Goal: Transaction & Acquisition: Book appointment/travel/reservation

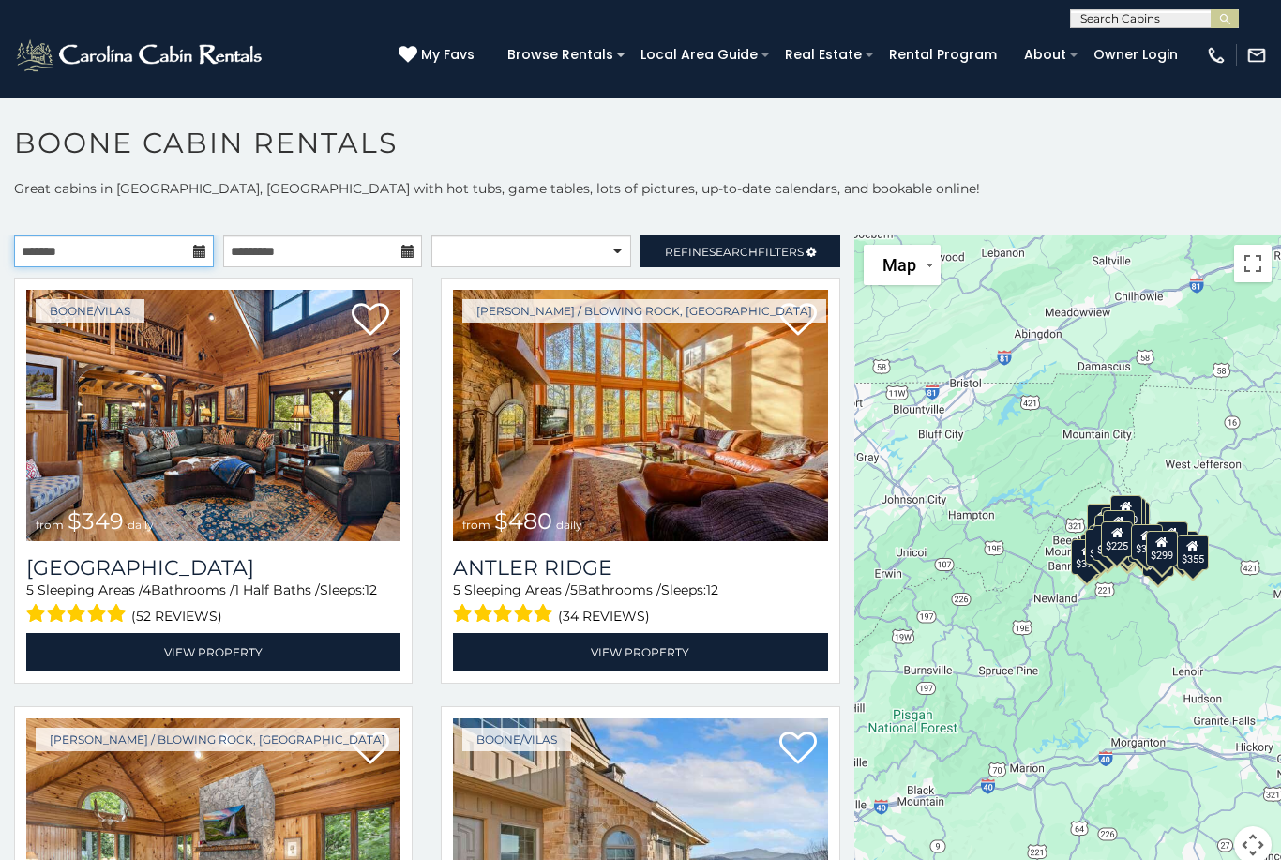
click at [168, 263] on input "text" at bounding box center [114, 251] width 200 height 32
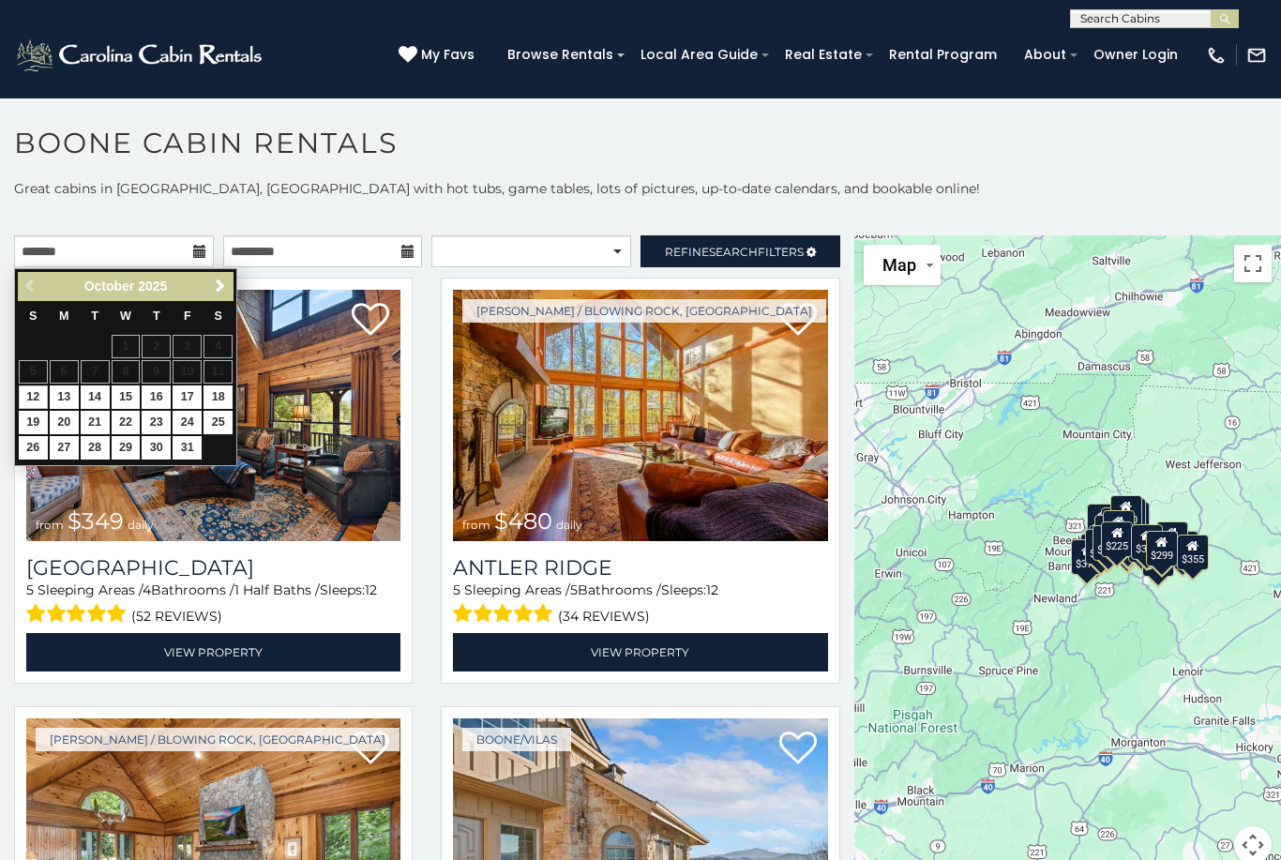
click at [223, 278] on span "Next" at bounding box center [220, 285] width 15 height 15
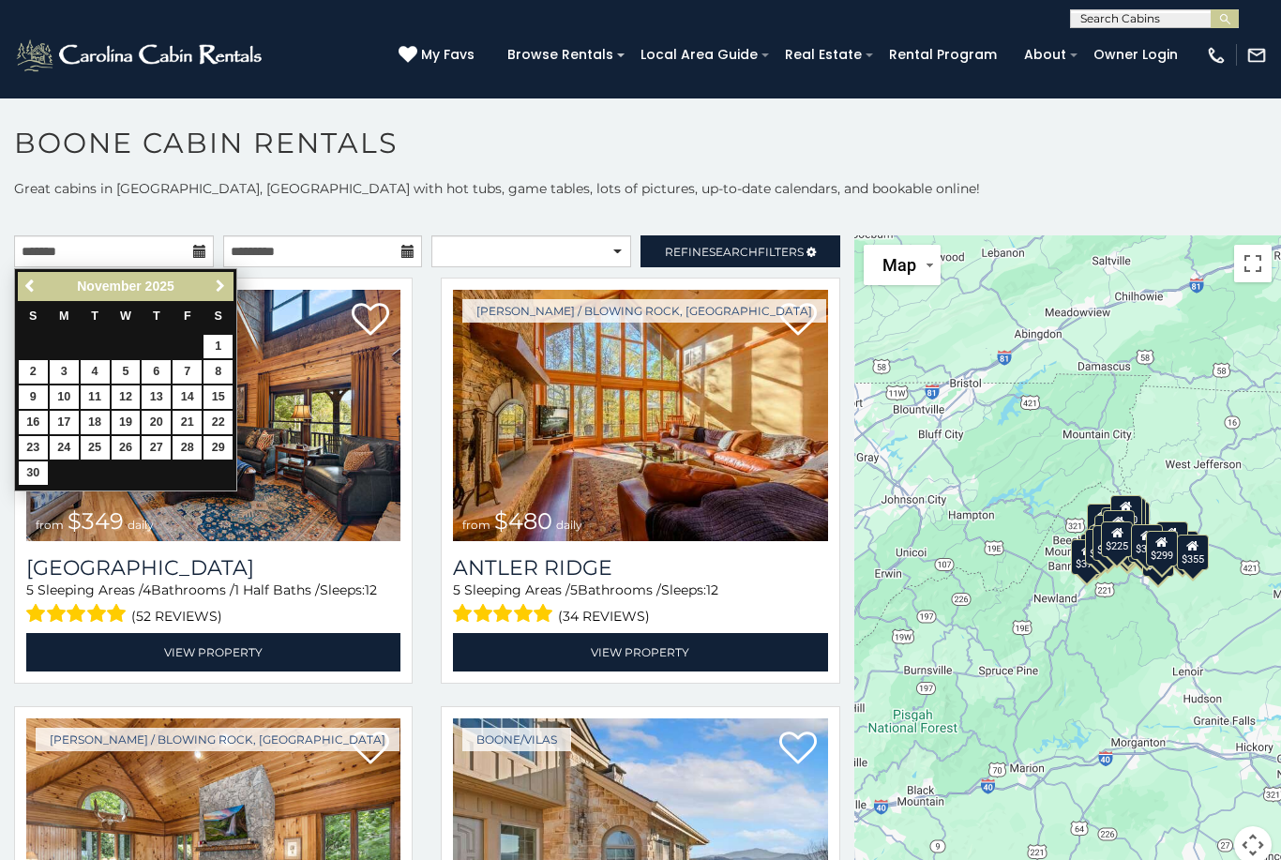
click at [216, 278] on span "Next" at bounding box center [220, 285] width 15 height 15
click at [213, 282] on span "Next" at bounding box center [220, 285] width 15 height 15
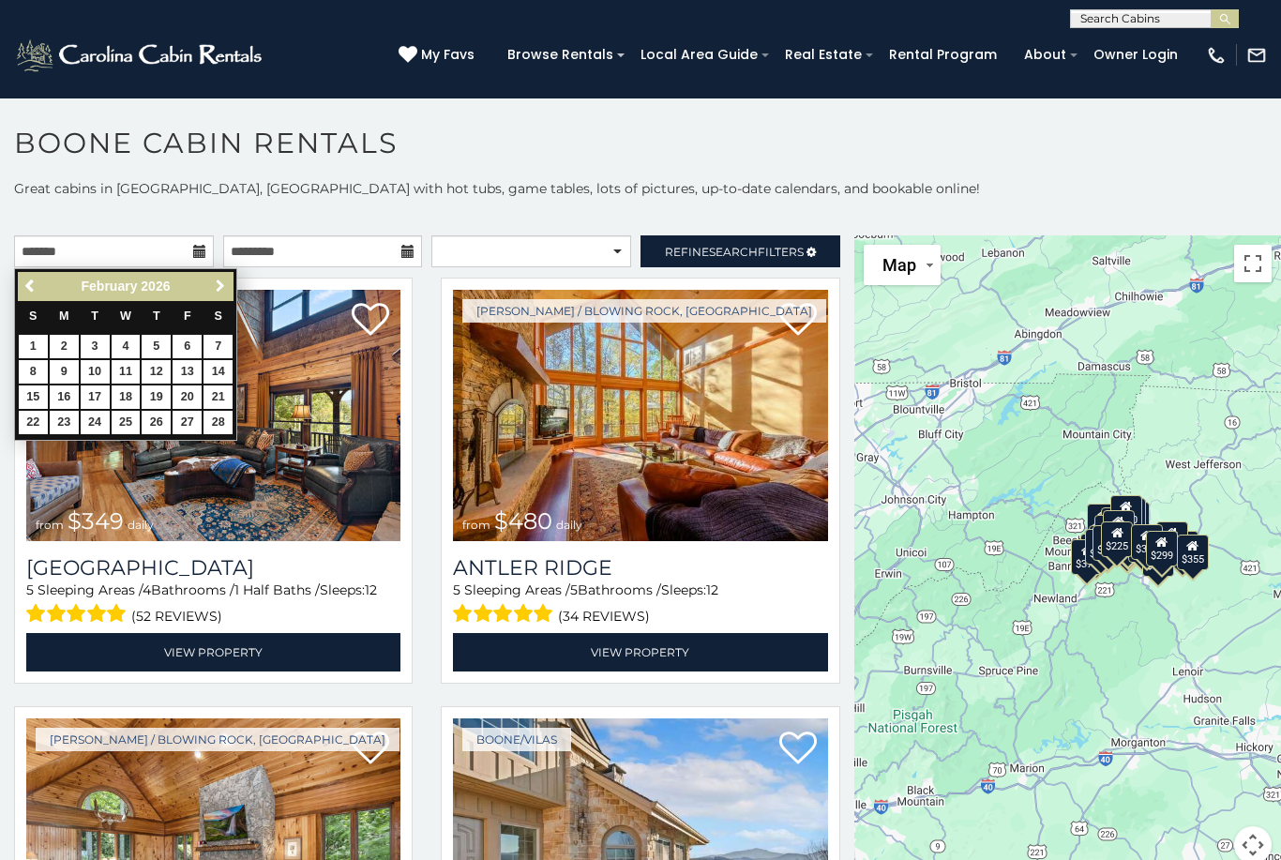
click at [210, 284] on link "Next" at bounding box center [219, 286] width 23 height 23
click at [210, 285] on link "Next" at bounding box center [219, 286] width 23 height 23
click at [210, 288] on link "Next" at bounding box center [219, 286] width 23 height 23
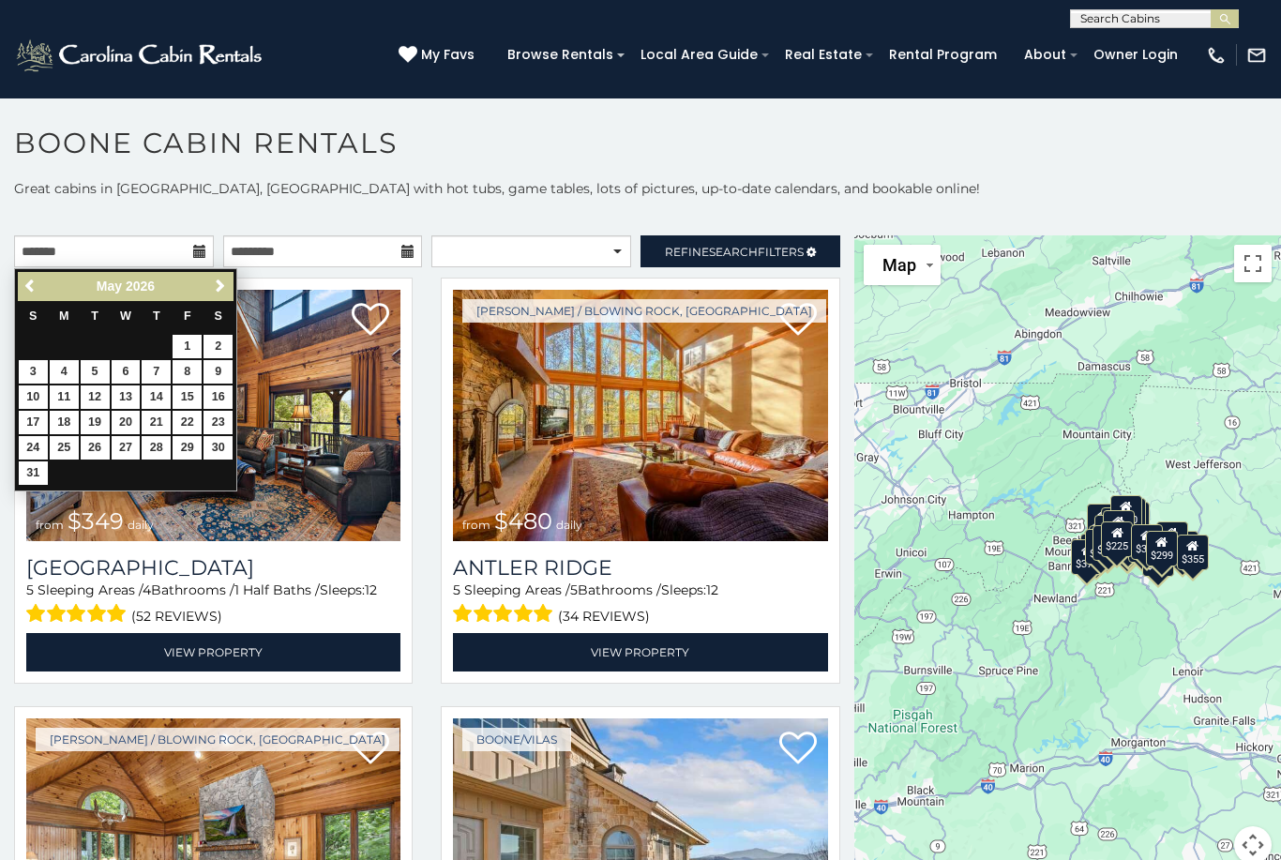
click at [208, 288] on link "Next" at bounding box center [219, 286] width 23 height 23
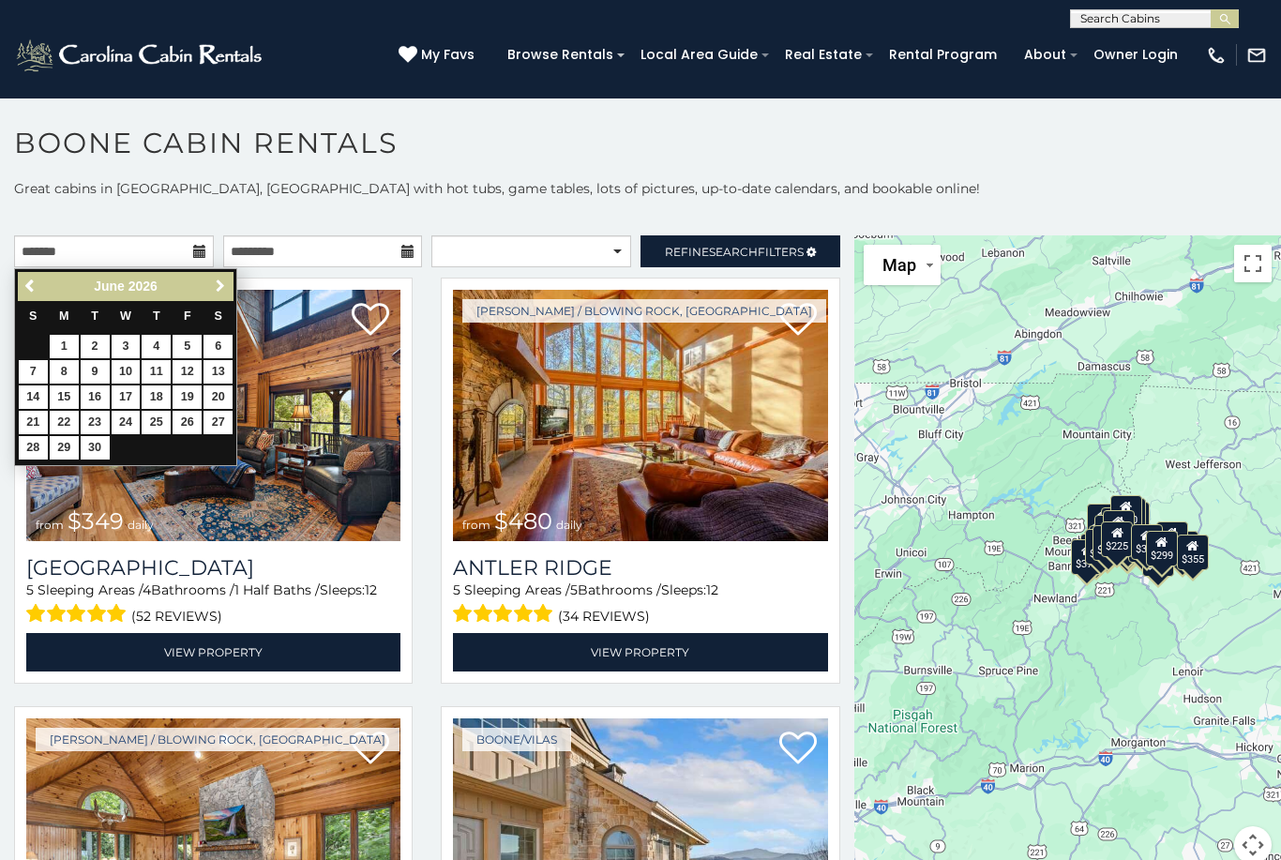
click at [218, 281] on span "Next" at bounding box center [220, 285] width 15 height 15
click at [215, 290] on span "Next" at bounding box center [220, 285] width 15 height 15
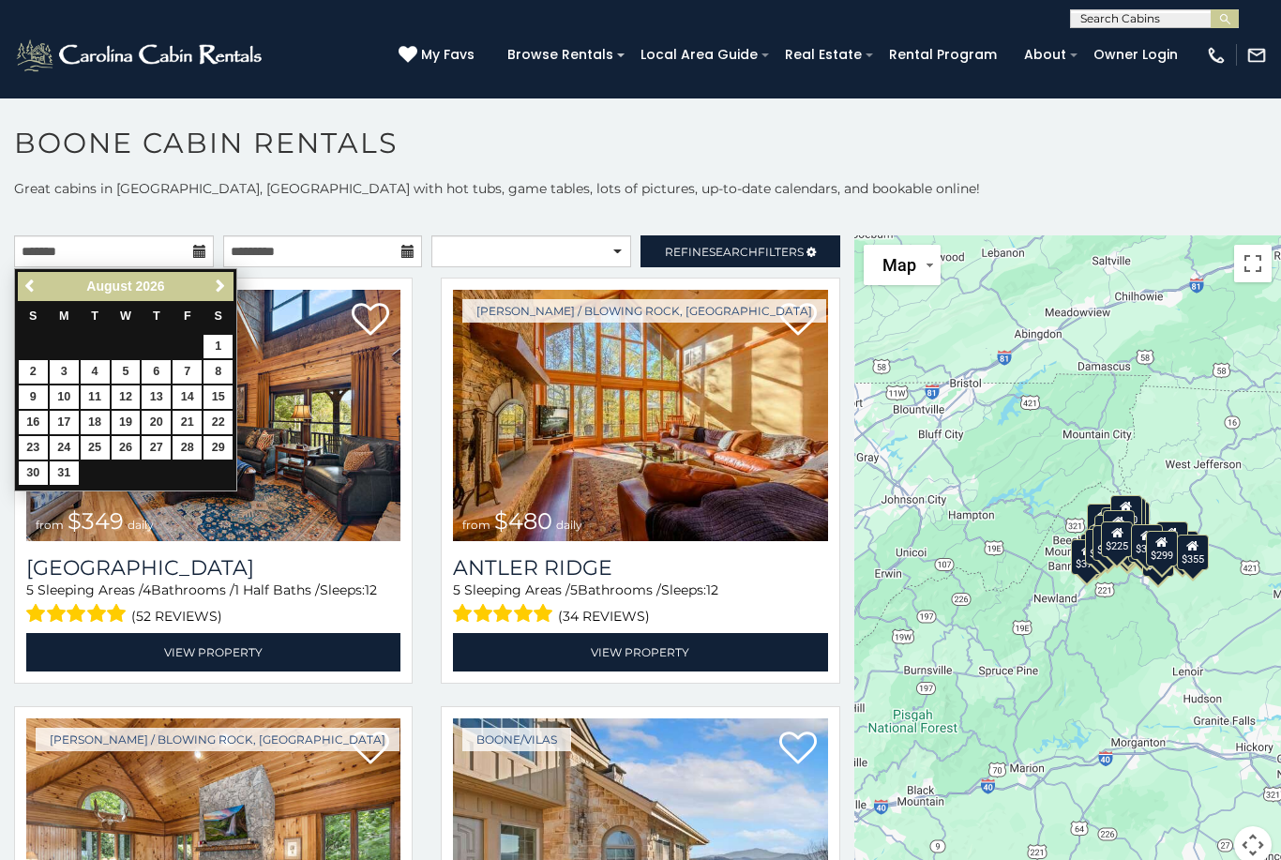
click at [215, 291] on span "Next" at bounding box center [220, 285] width 15 height 15
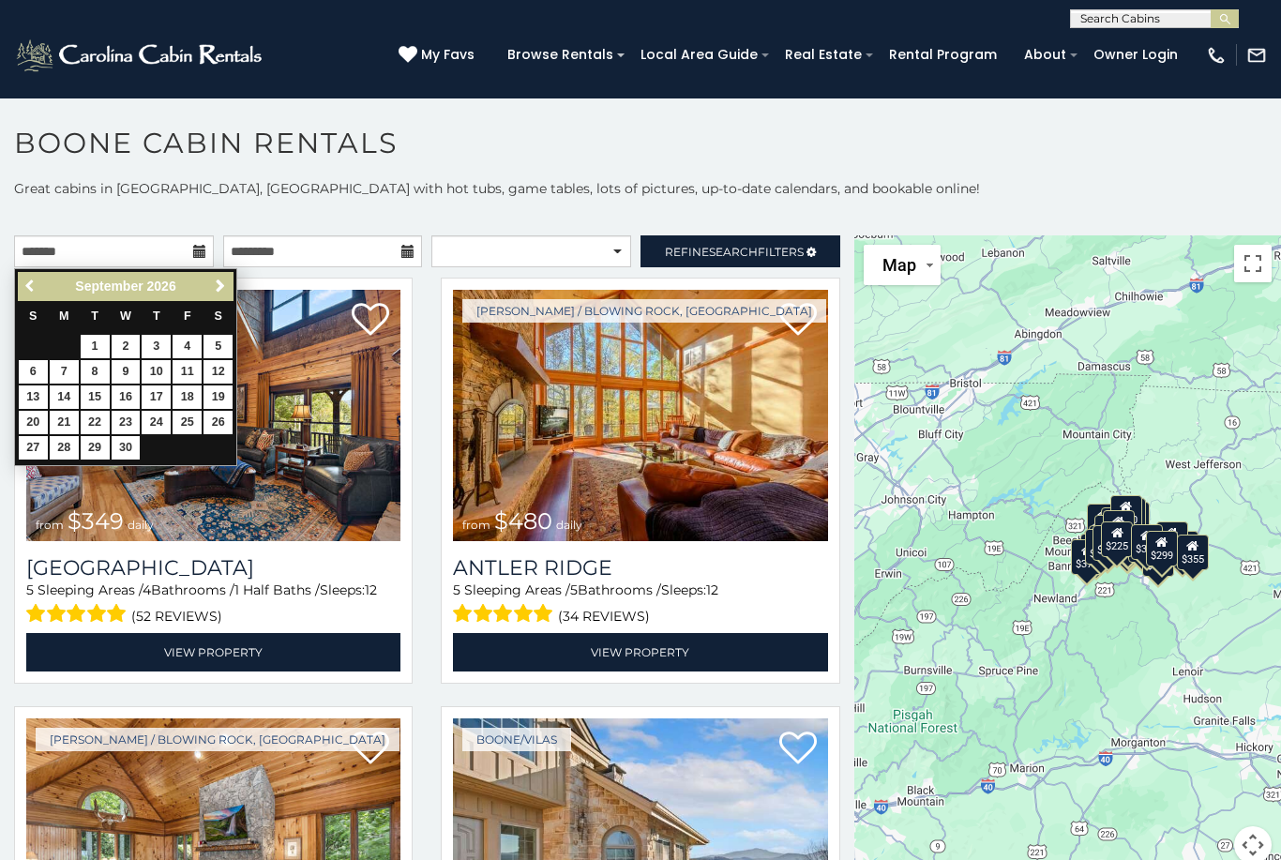
click at [30, 293] on span "Previous" at bounding box center [30, 285] width 15 height 15
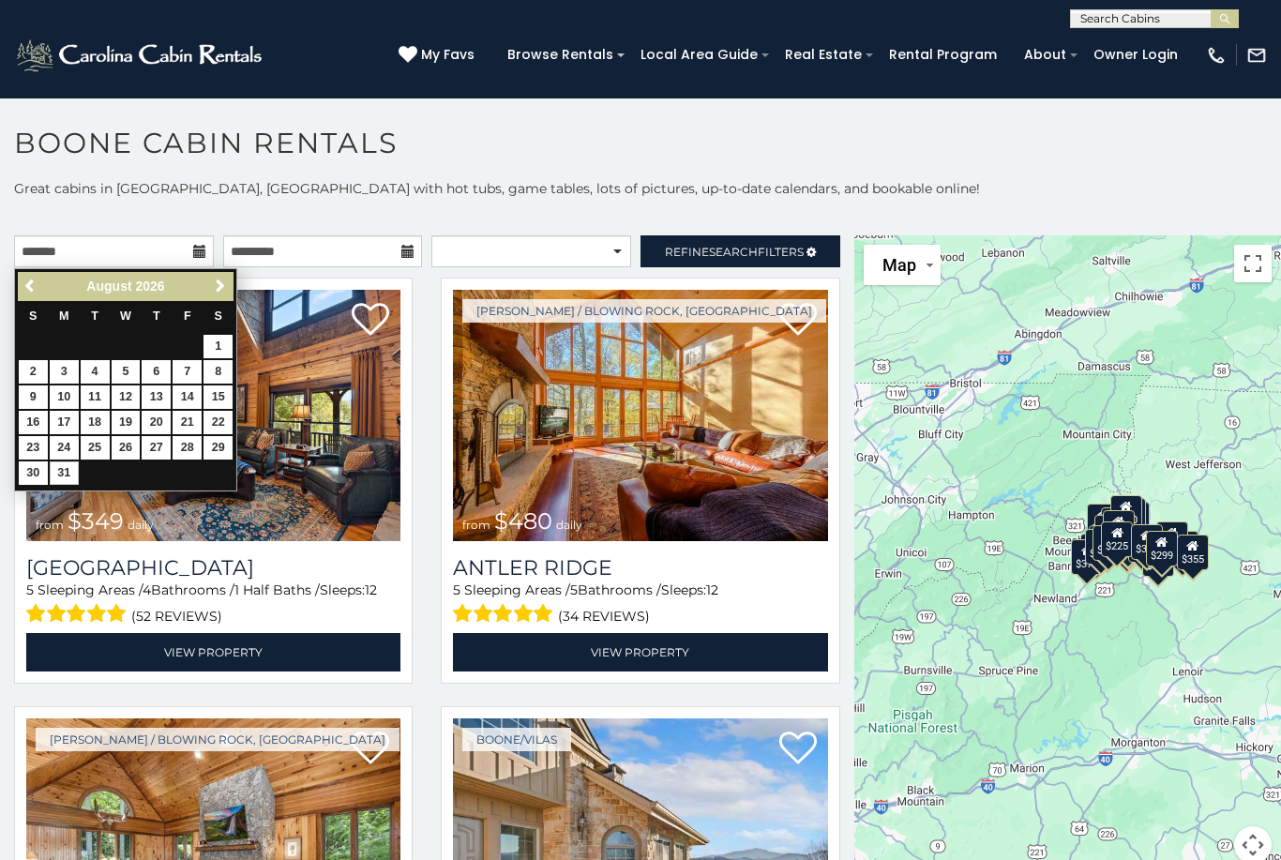
click at [56, 470] on link "31" at bounding box center [64, 472] width 29 height 23
type input "**********"
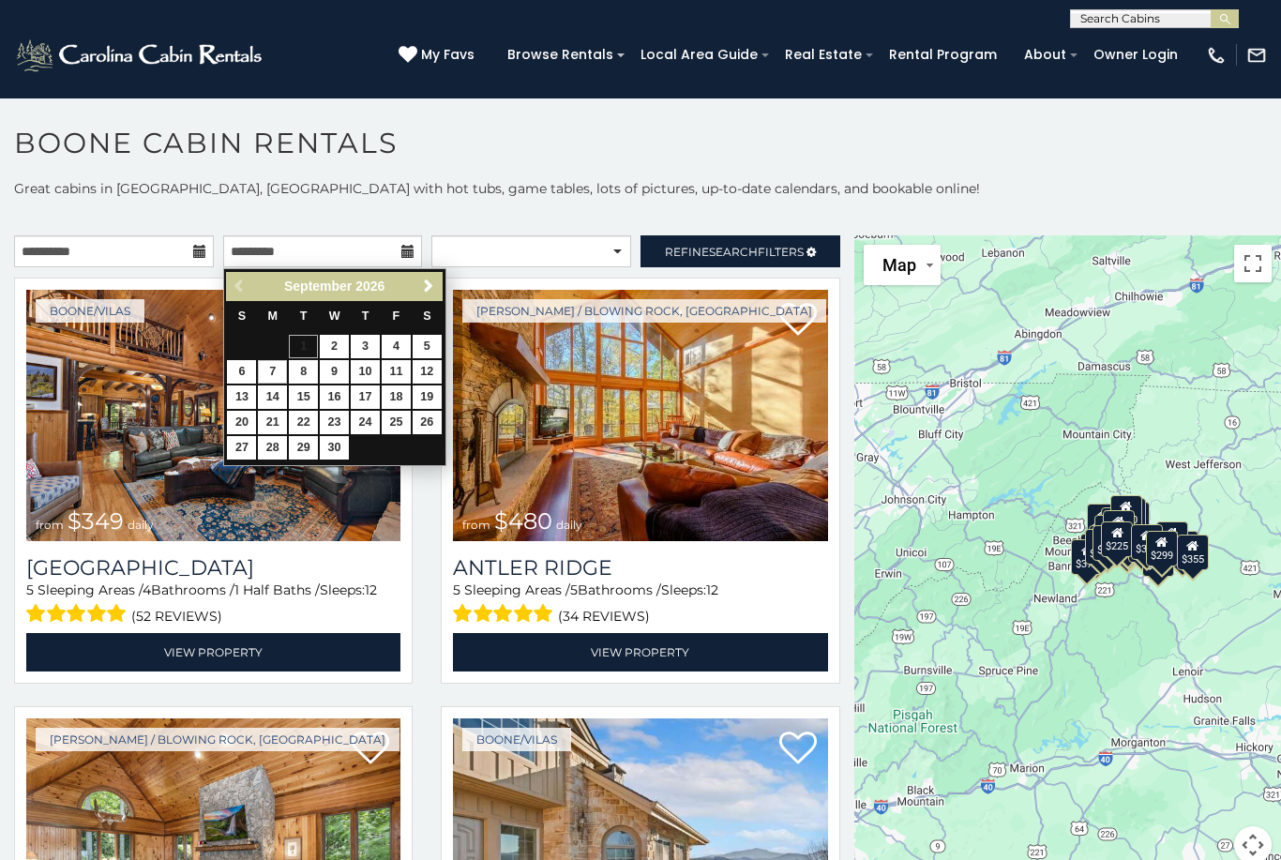
click at [277, 360] on link "7" at bounding box center [272, 371] width 29 height 23
type input "**********"
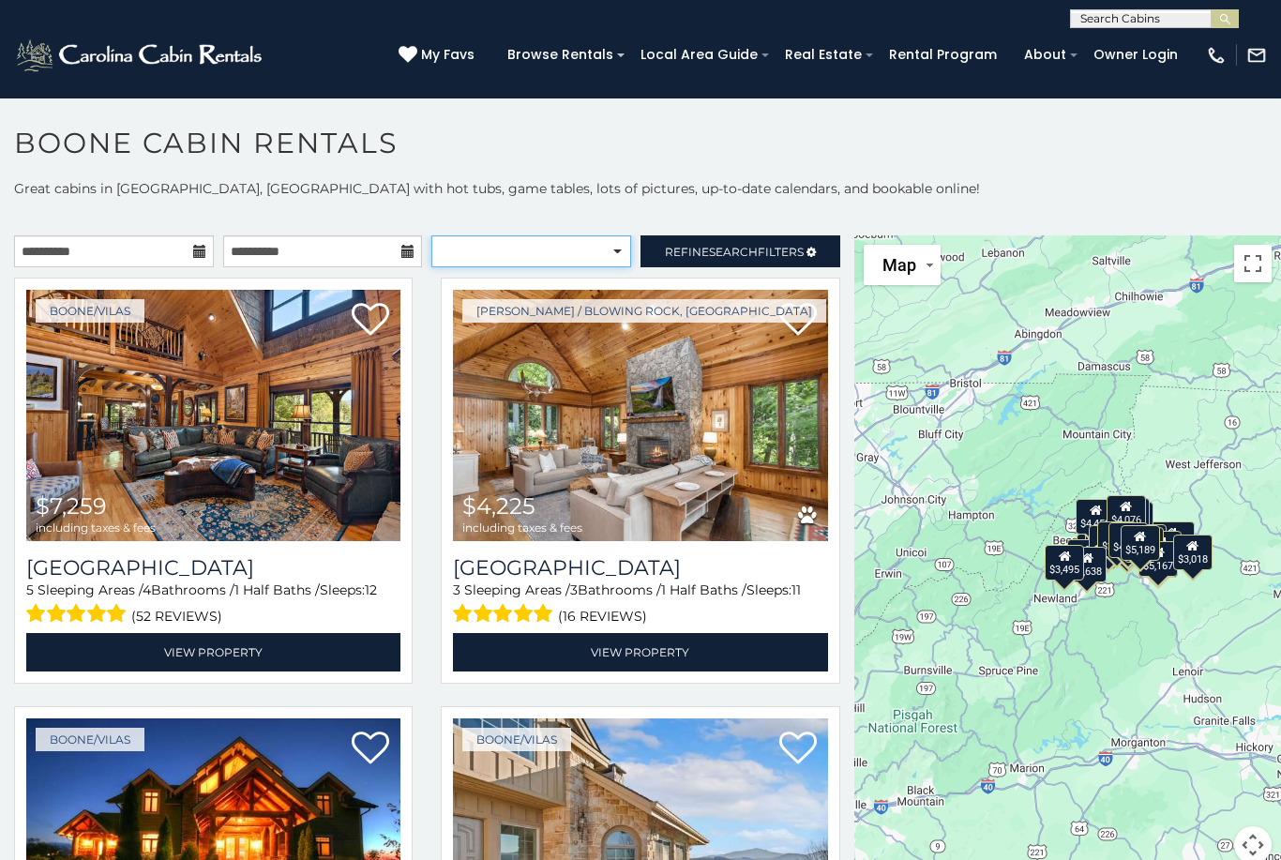
click at [609, 259] on select "**********" at bounding box center [531, 251] width 200 height 32
click at [771, 250] on span "Refine Search Filters" at bounding box center [734, 252] width 139 height 14
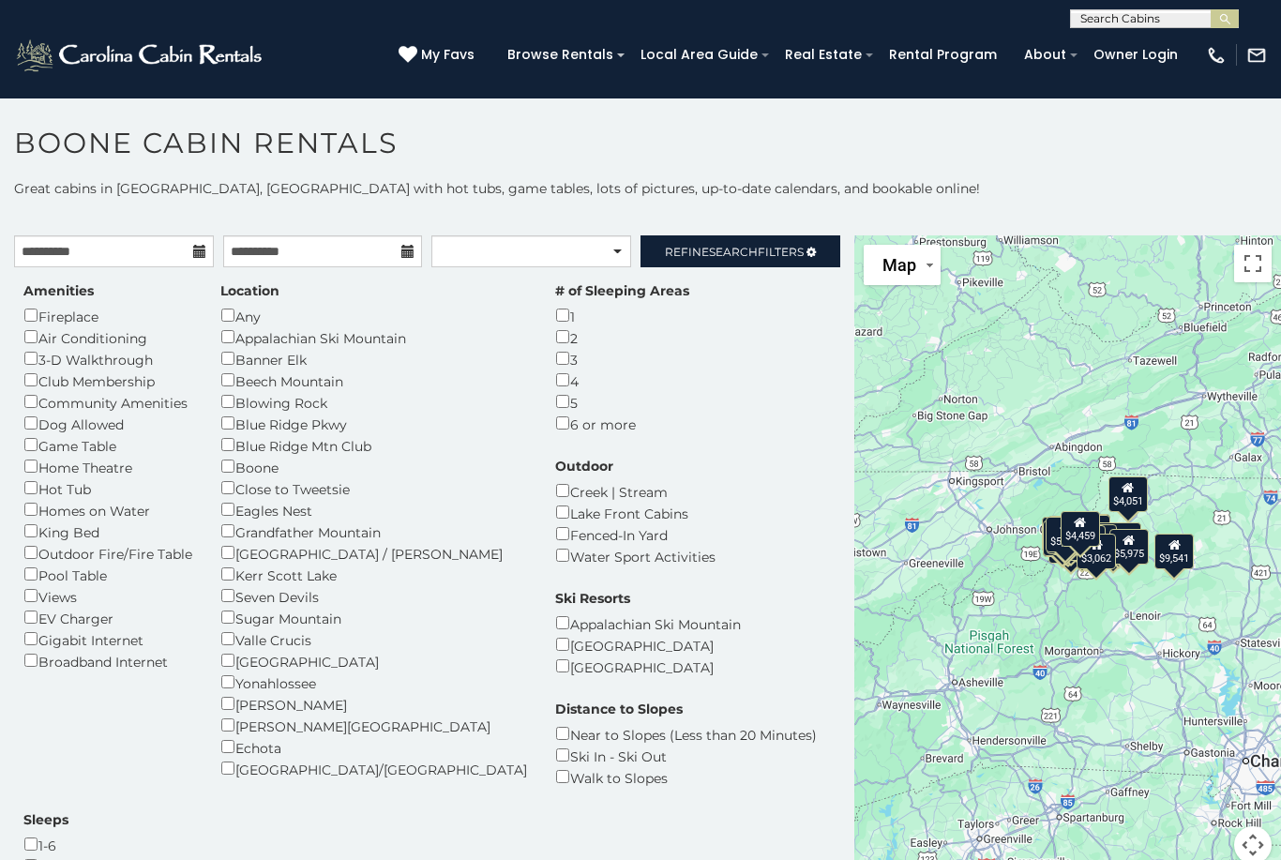
click at [221, 382] on div "Beech Mountain" at bounding box center [373, 380] width 307 height 22
click at [221, 400] on div "Blowing Rock" at bounding box center [373, 402] width 307 height 22
click at [217, 413] on div "Location Any Appalachian Ski Mountain Banner Elk Beech Mountain Blowing Rock Bl…" at bounding box center [373, 530] width 335 height 498
click at [215, 418] on div "Location Any Appalachian Ski Mountain Banner Elk Beech Mountain Blowing Rock Bl…" at bounding box center [373, 530] width 335 height 498
click at [222, 500] on div "Eagles Nest" at bounding box center [373, 510] width 307 height 22
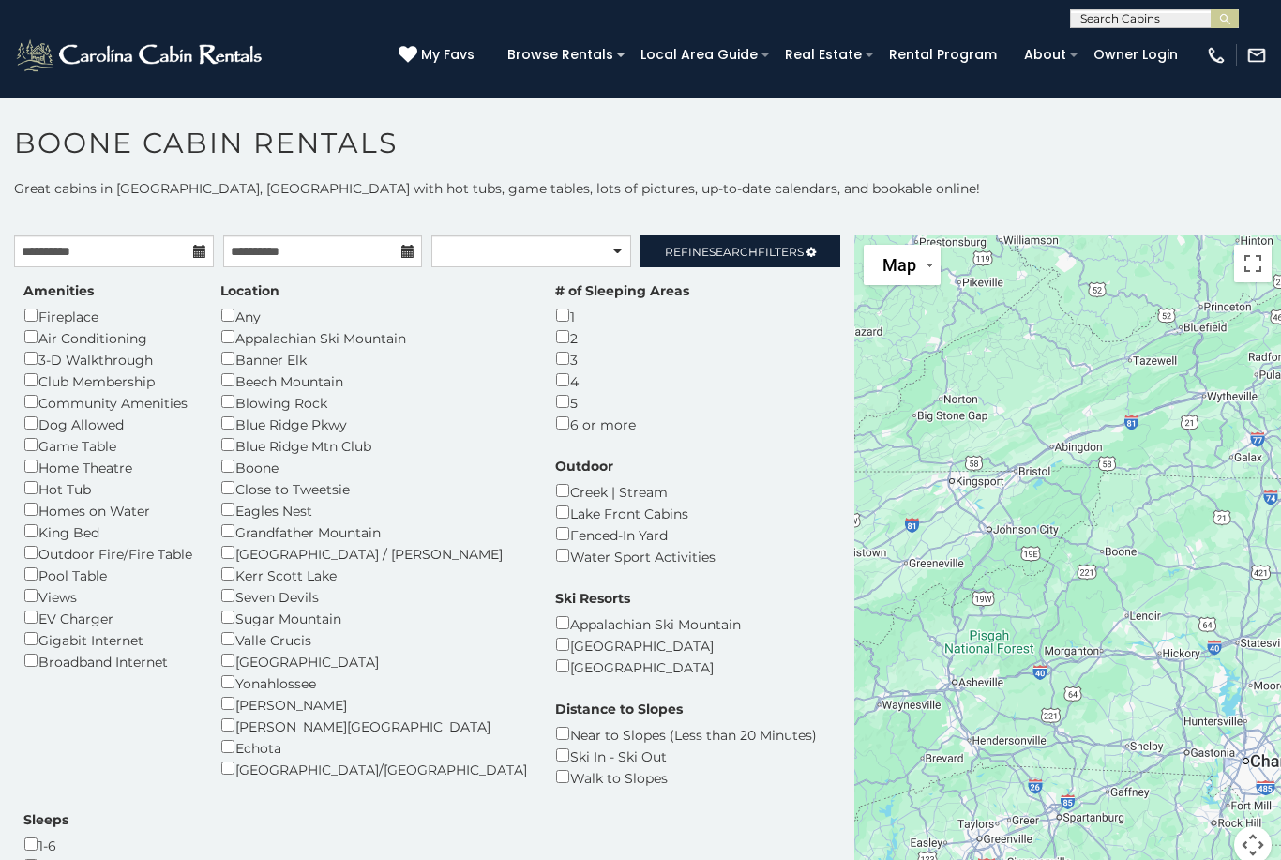
click at [243, 542] on div "West Jefferson / Jefferson" at bounding box center [373, 553] width 307 height 22
click at [733, 254] on span "Search" at bounding box center [733, 252] width 49 height 14
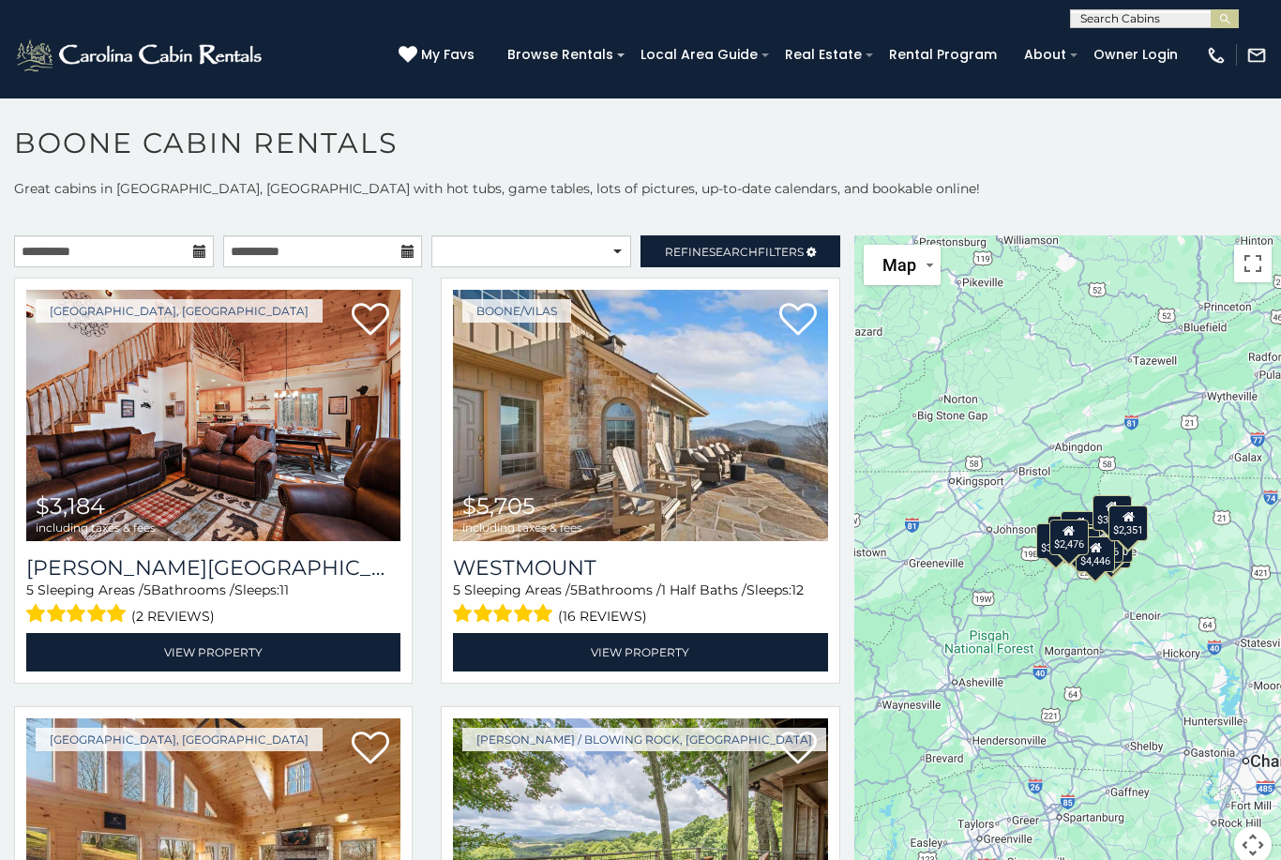
click at [158, 648] on link "View Property" at bounding box center [213, 652] width 374 height 38
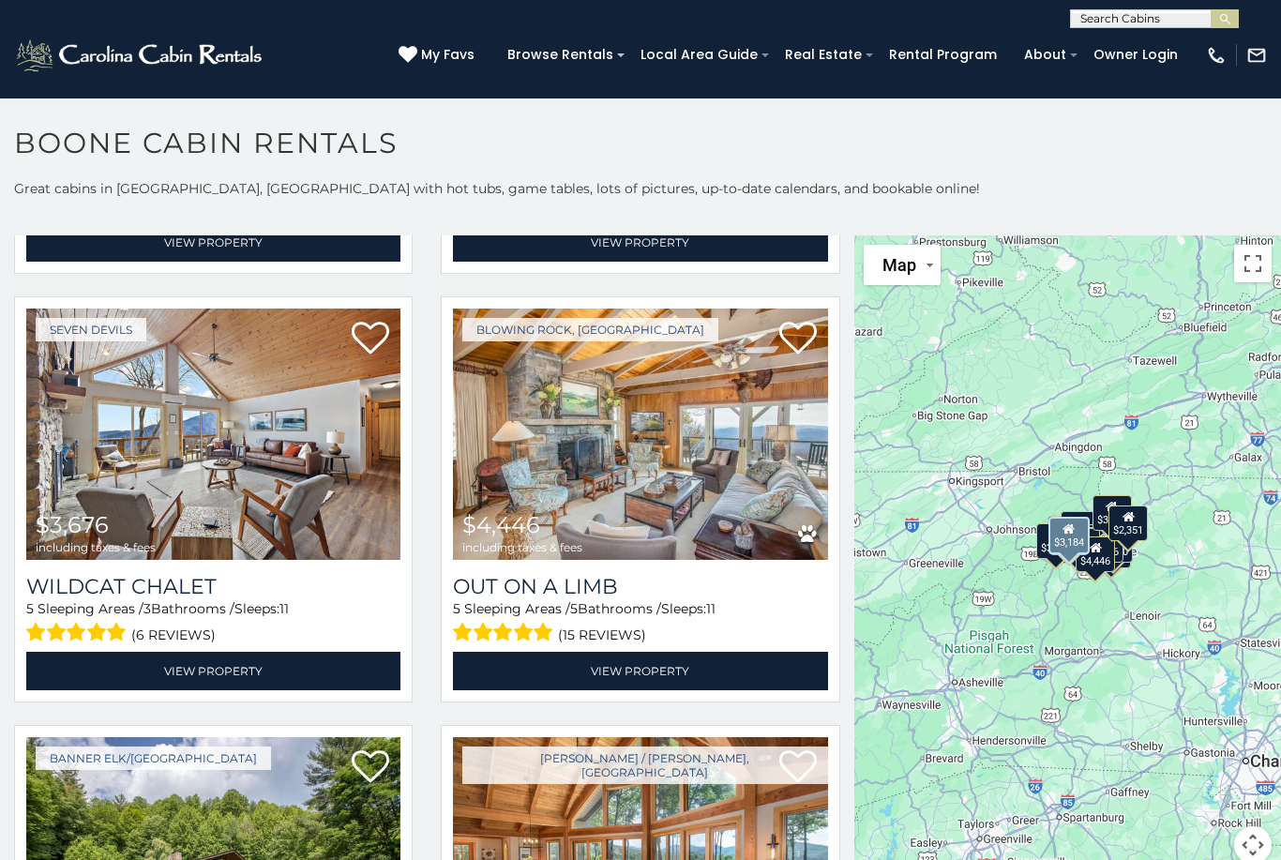
scroll to position [2116, 0]
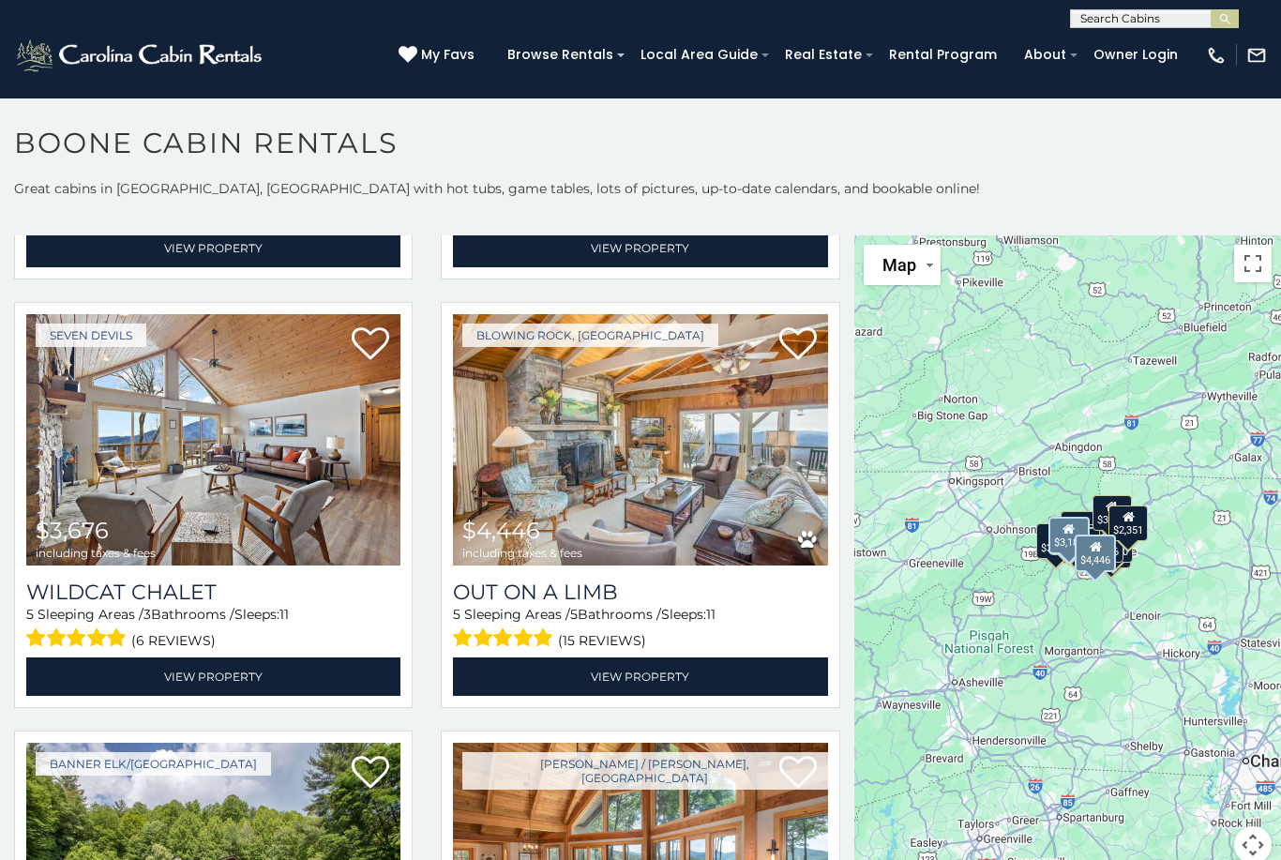
click at [716, 681] on link "View Property" at bounding box center [640, 676] width 374 height 38
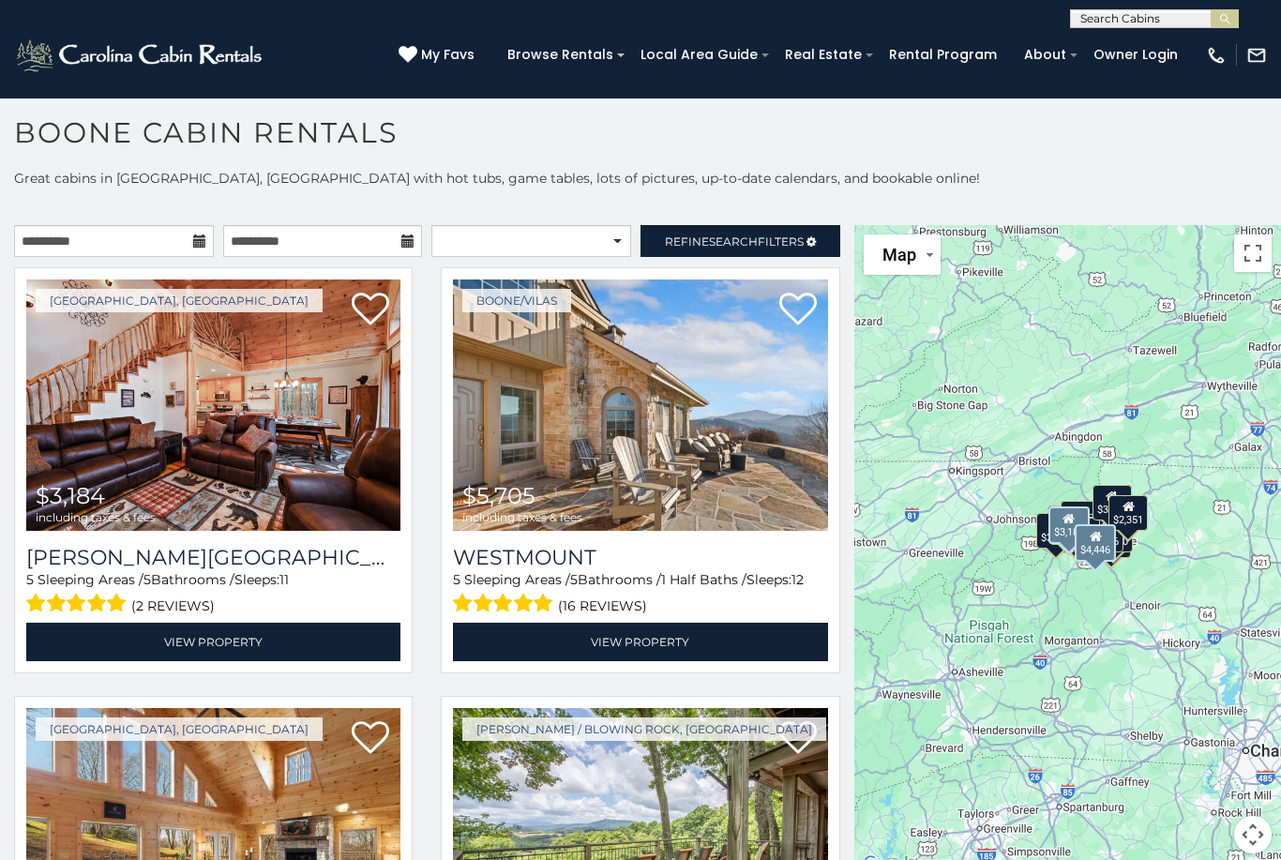
scroll to position [0, 0]
click at [731, 243] on span "Search" at bounding box center [733, 241] width 49 height 14
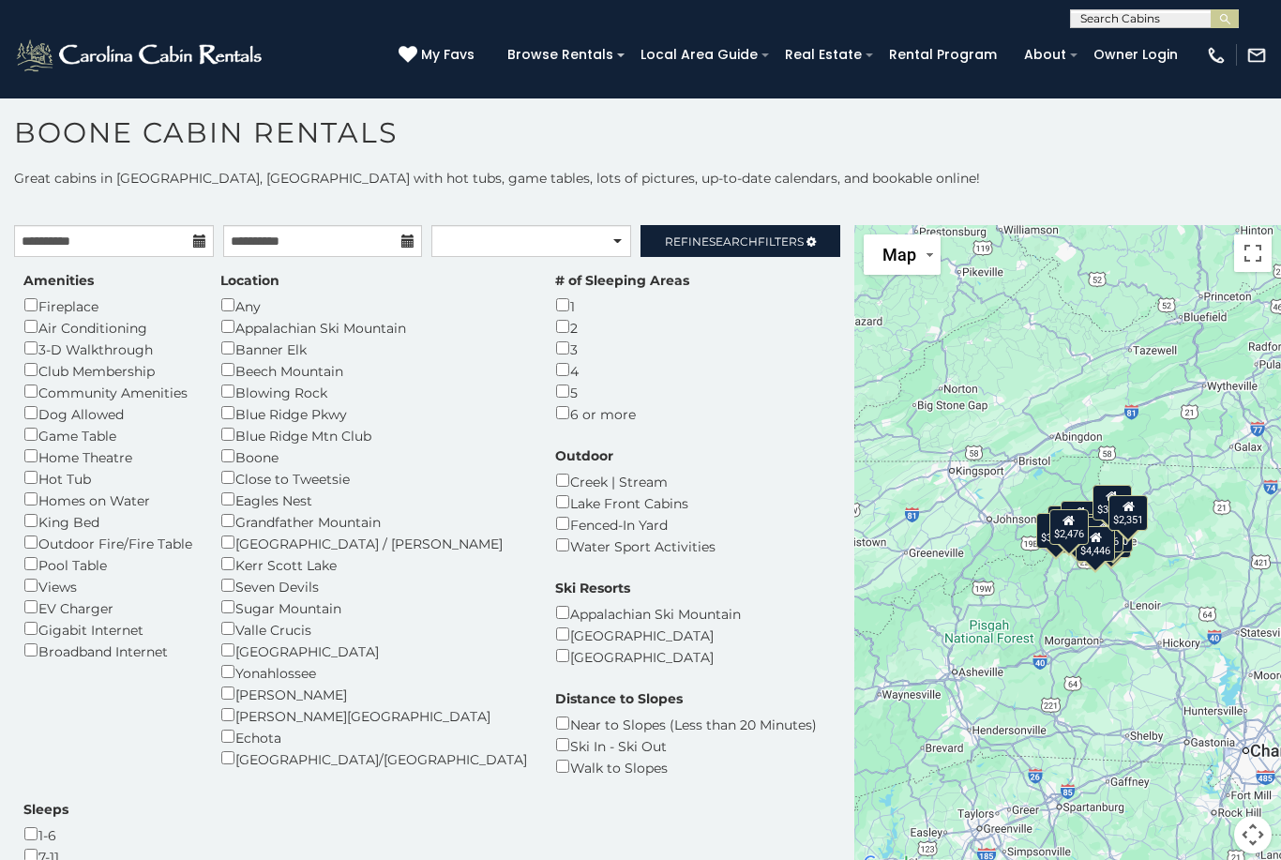
click at [216, 598] on div "Location Any Appalachian Ski Mountain Banner Elk Beech Mountain Blowing Rock Bl…" at bounding box center [373, 520] width 335 height 498
click at [217, 654] on div "Location Any Appalachian Ski Mountain Banner Elk Beech Mountain Blowing Rock Bl…" at bounding box center [373, 520] width 335 height 498
click at [218, 690] on div "Location Any Appalachian Ski Mountain Banner Elk Beech Mountain Blowing Rock Bl…" at bounding box center [373, 520] width 335 height 498
click at [219, 704] on div "Location Any Appalachian Ski Mountain Banner Elk Beech Mountain Blowing Rock Bl…" at bounding box center [373, 520] width 335 height 498
click at [216, 717] on div "Location Any Appalachian Ski Mountain Banner Elk Beech Mountain Blowing Rock Bl…" at bounding box center [373, 520] width 335 height 498
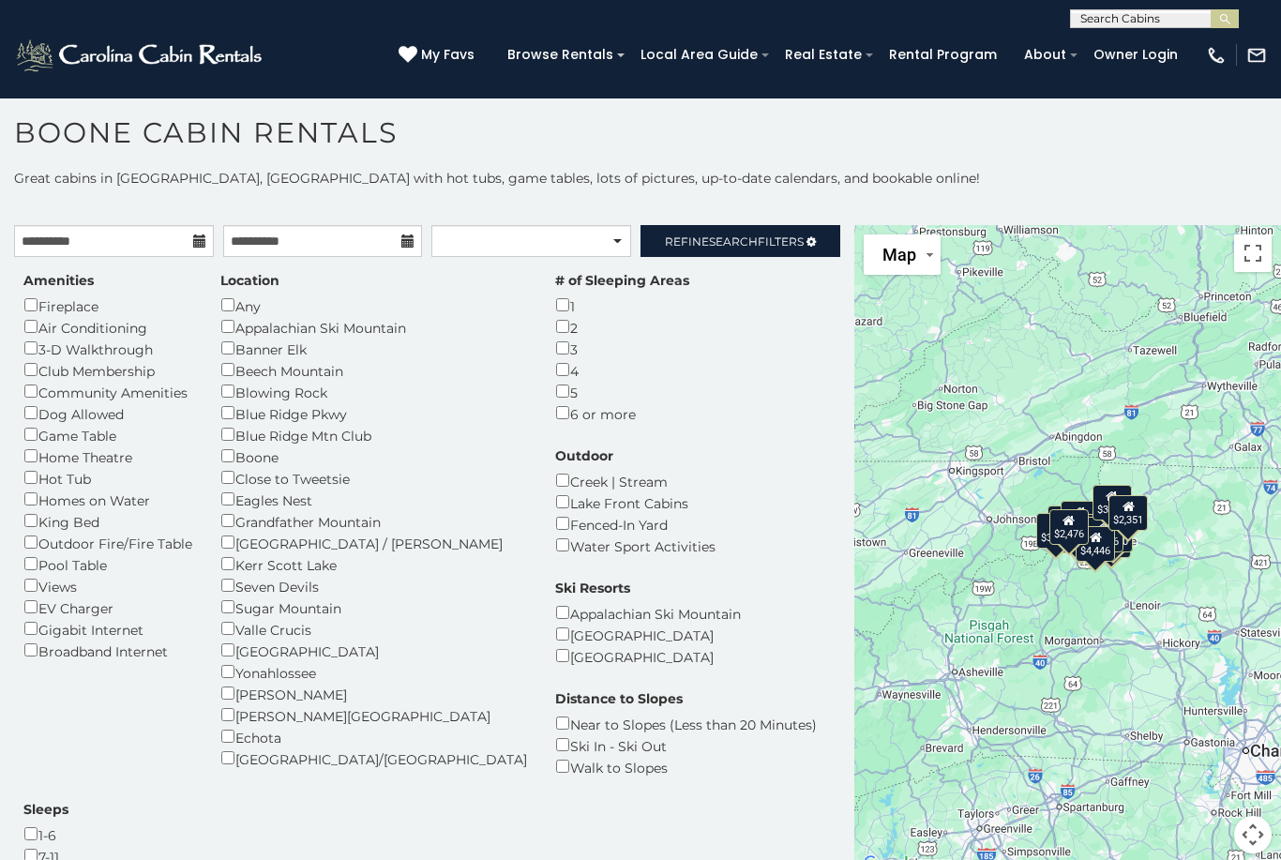
click at [217, 720] on div "Location Any Appalachian Ski Mountain Banner Elk Beech Mountain Blowing Rock Bl…" at bounding box center [373, 520] width 335 height 498
click at [213, 714] on div "Location Any Appalachian Ski Mountain Banner Elk Beech Mountain Blowing Rock Bl…" at bounding box center [373, 520] width 335 height 498
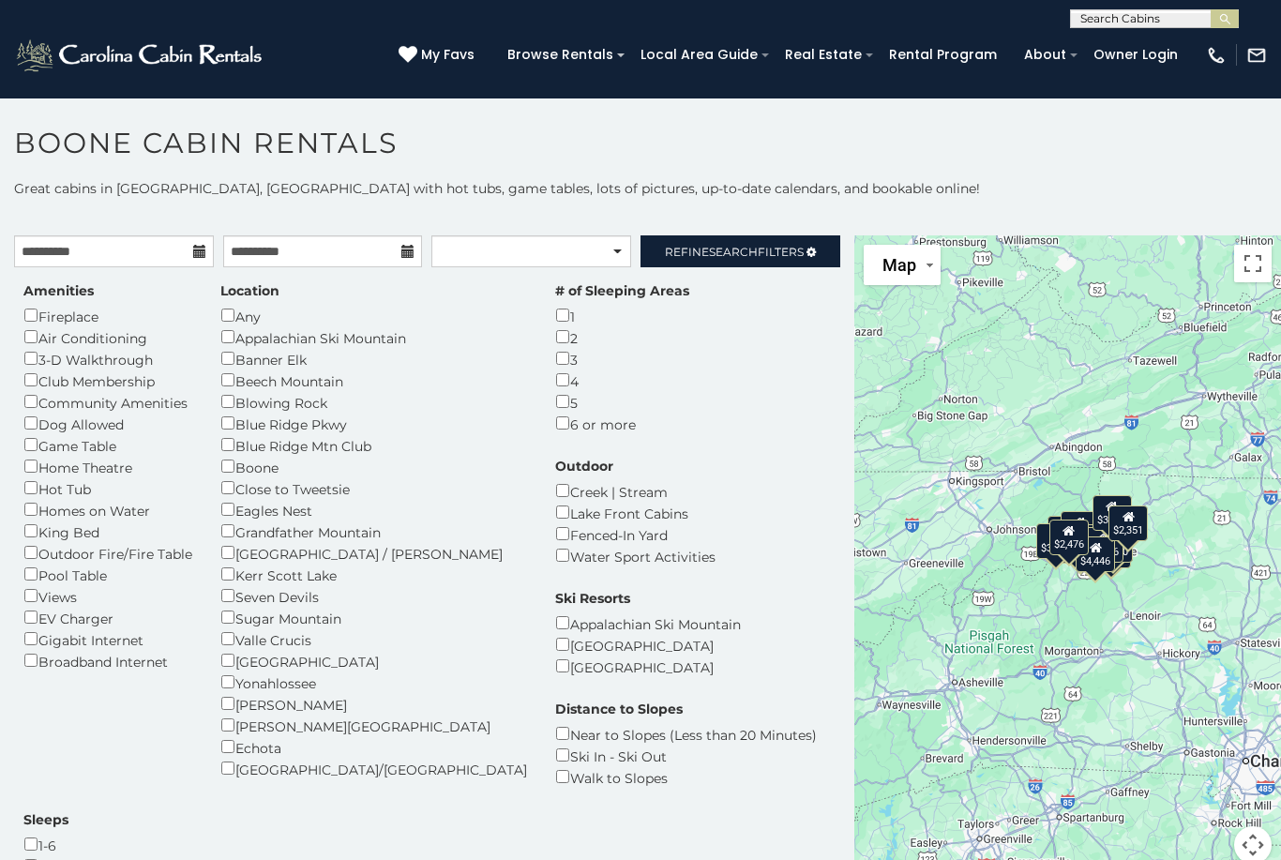
scroll to position [71, 0]
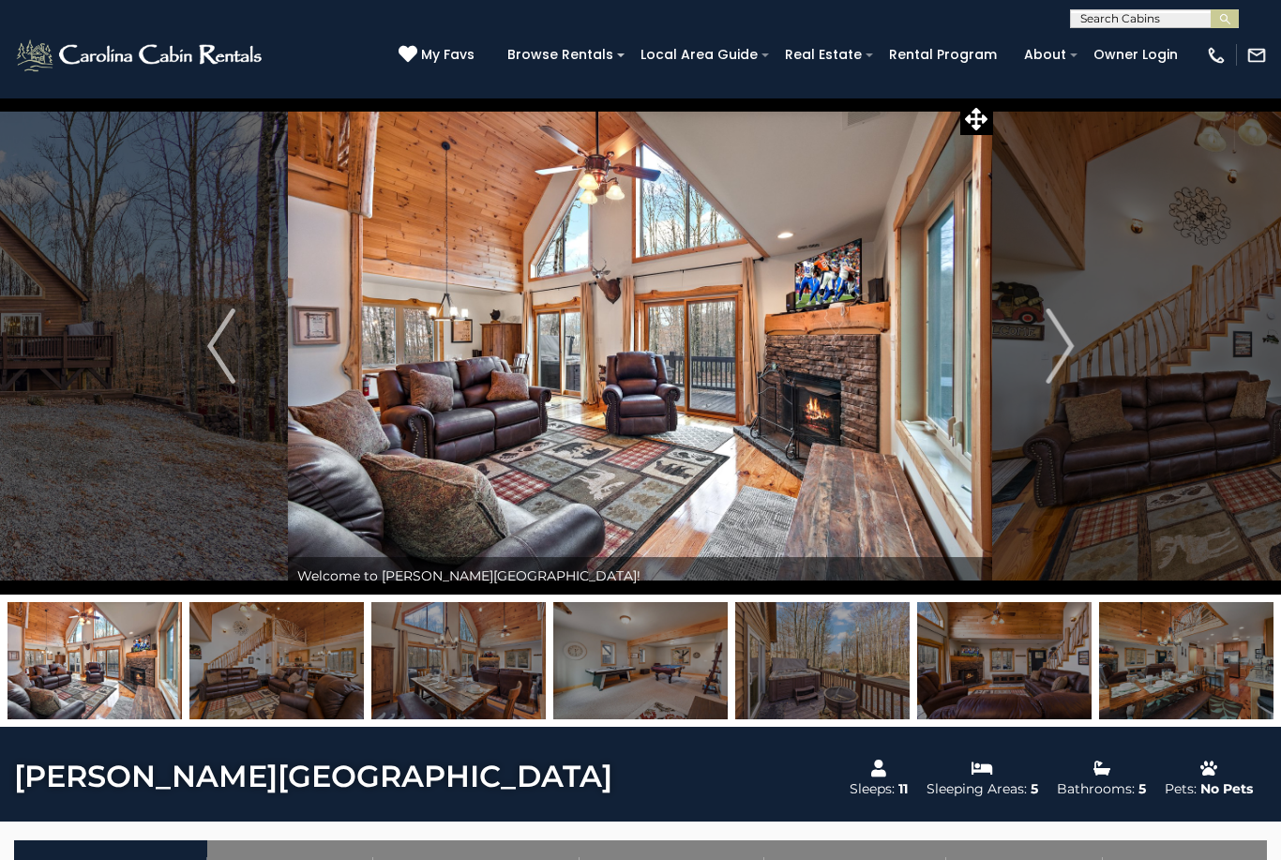
click at [983, 119] on icon at bounding box center [976, 119] width 23 height 23
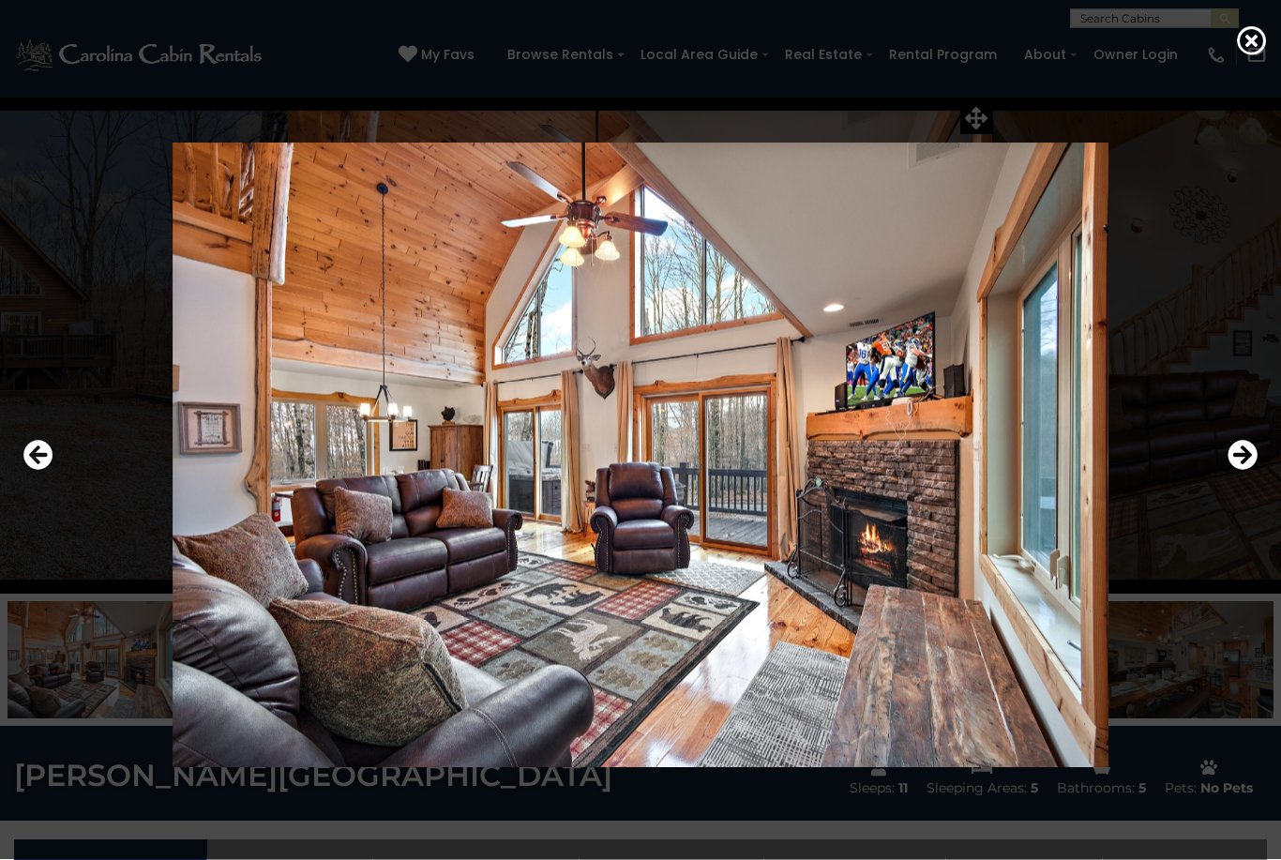
scroll to position [3, 0]
click at [1236, 470] on icon "Next" at bounding box center [1242, 455] width 30 height 30
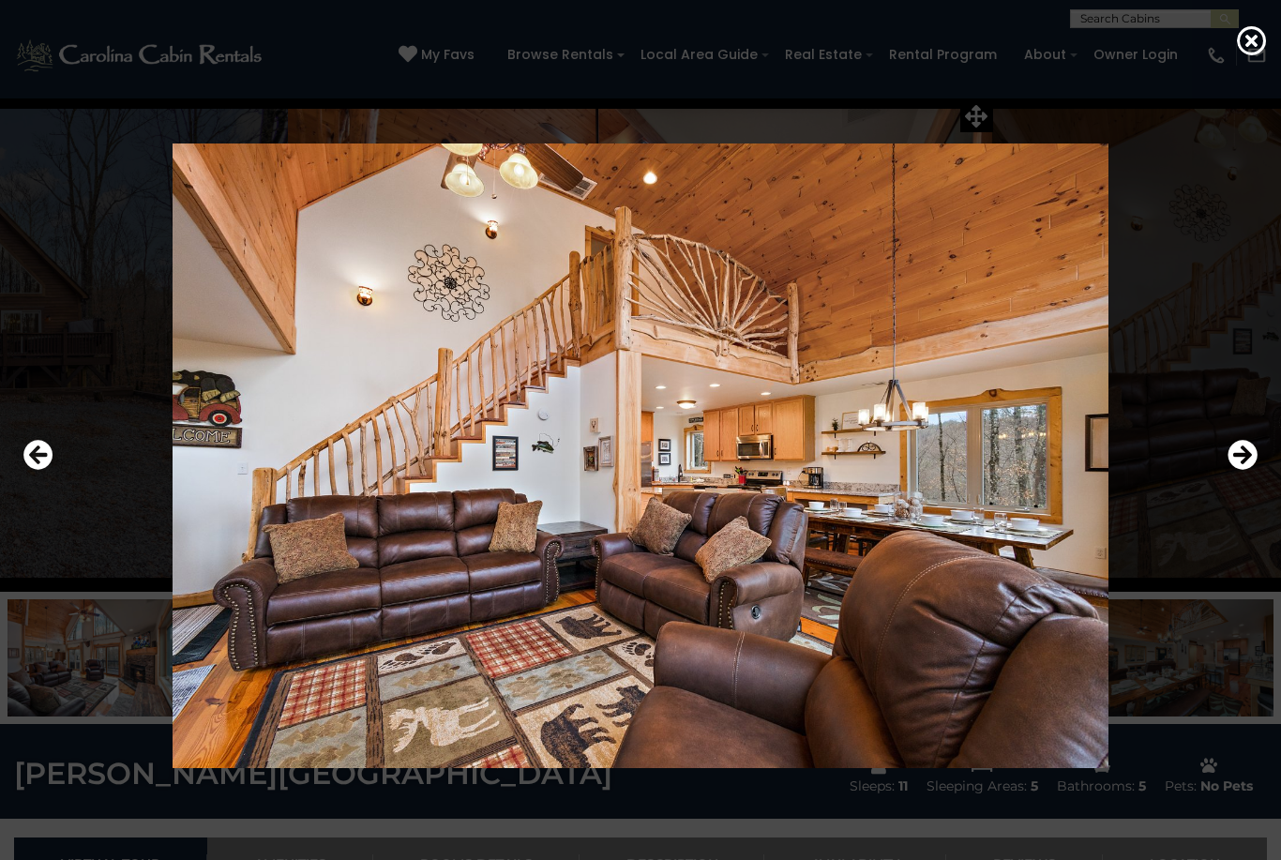
click at [1232, 470] on icon "Next" at bounding box center [1242, 455] width 30 height 30
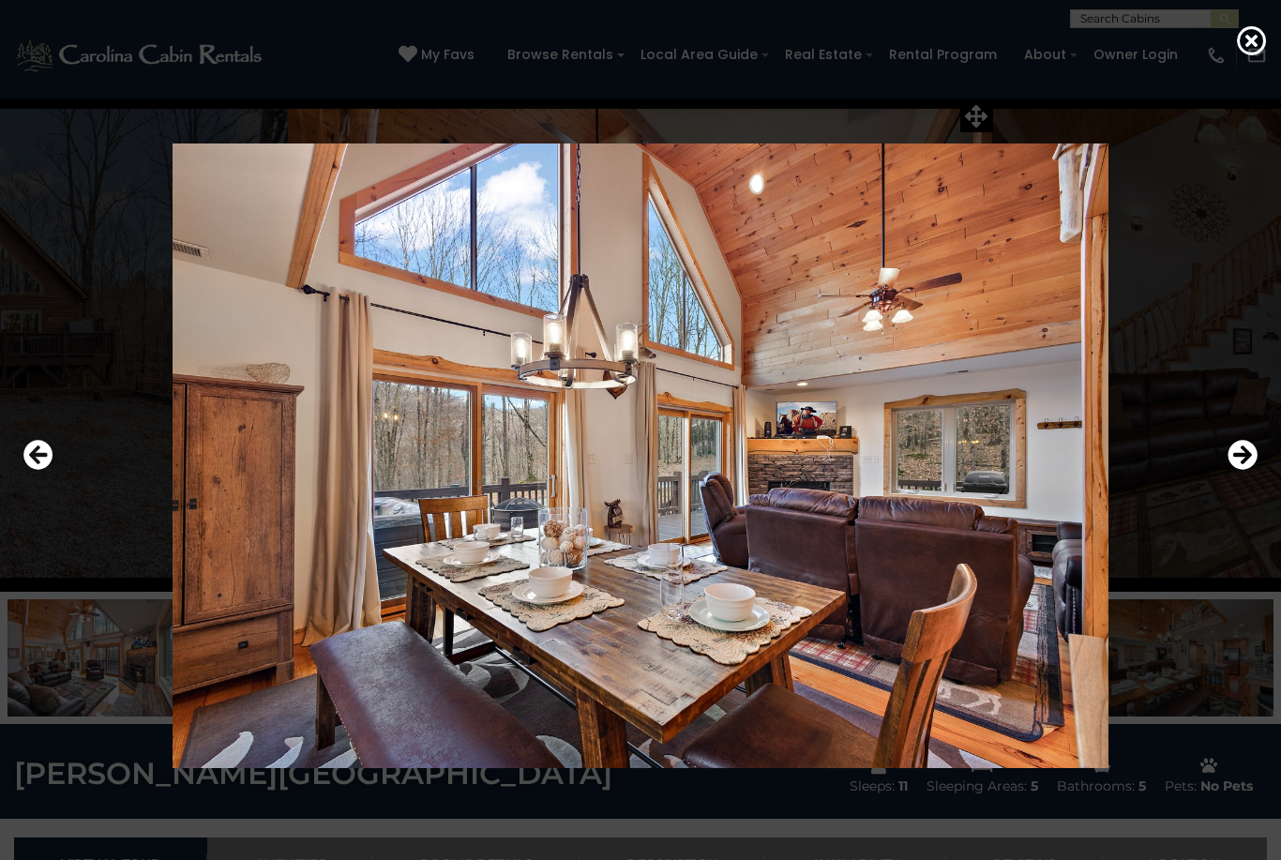
click at [1228, 470] on icon "Next" at bounding box center [1242, 455] width 30 height 30
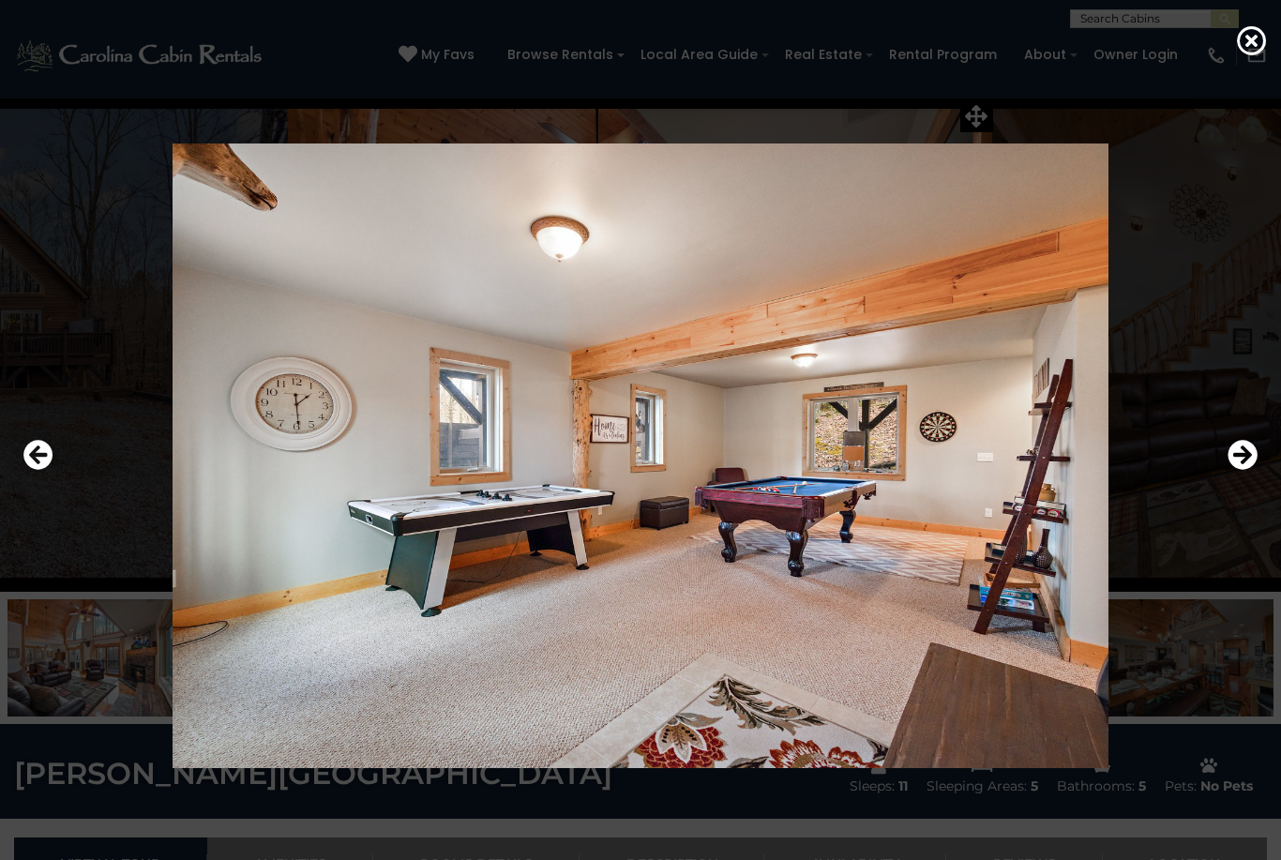
click at [1229, 470] on icon "Next" at bounding box center [1242, 455] width 30 height 30
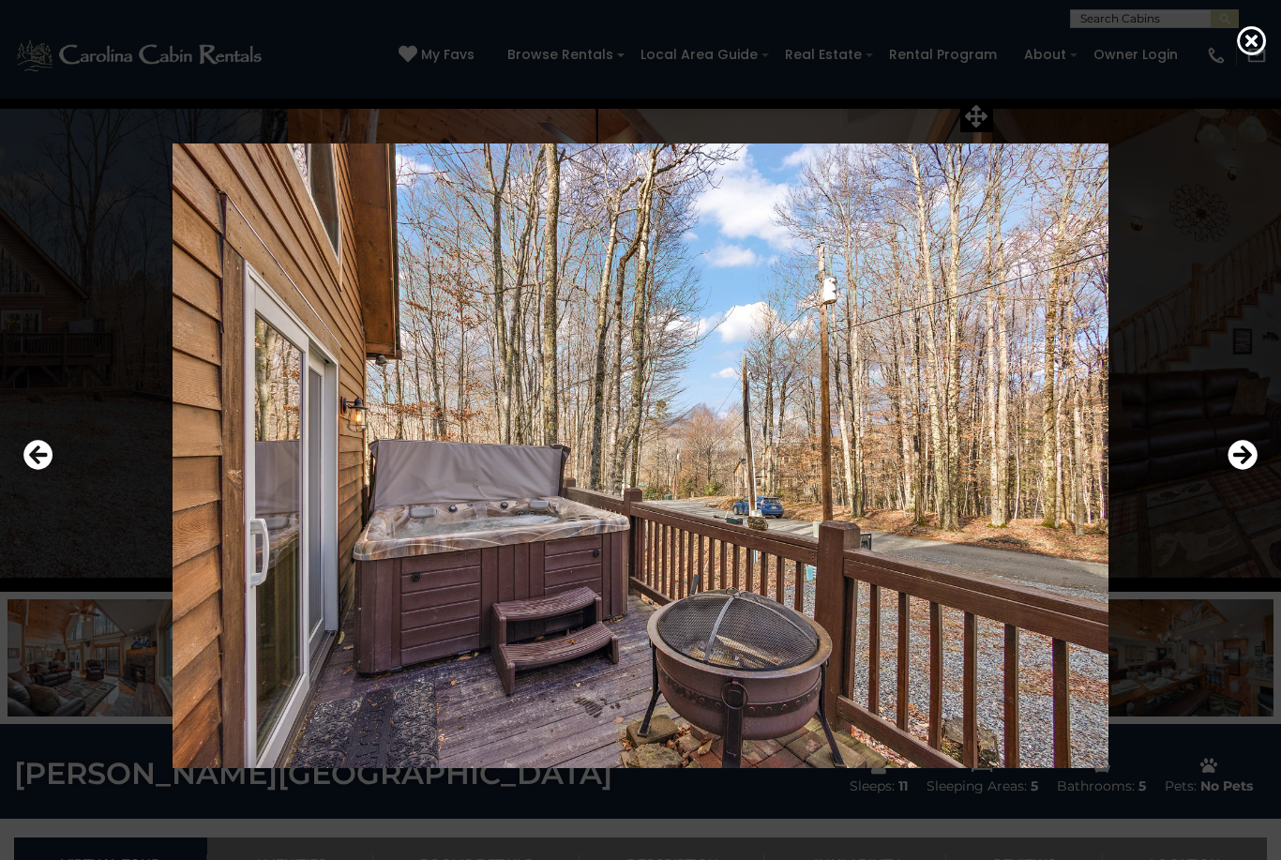
click at [1238, 470] on icon "Next" at bounding box center [1242, 455] width 30 height 30
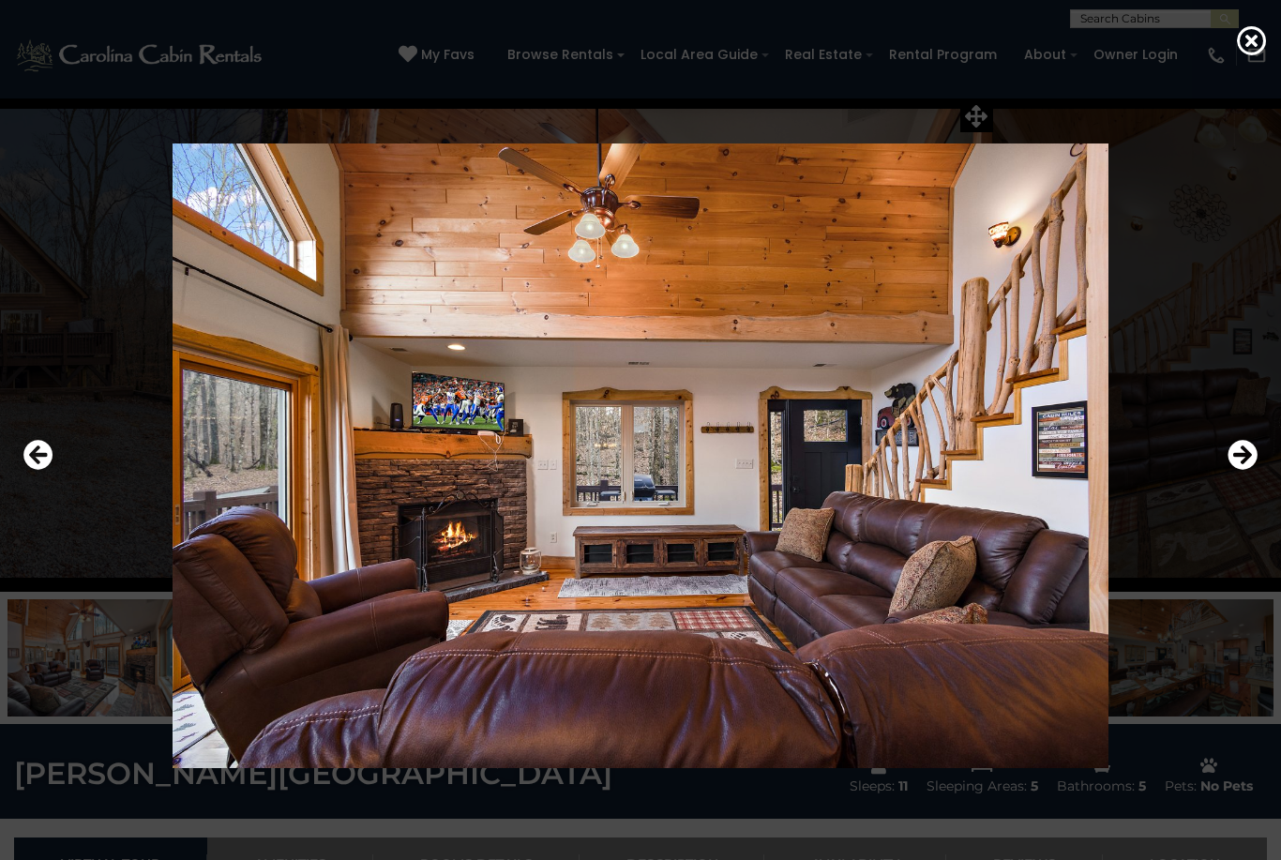
click at [1233, 470] on icon "Next" at bounding box center [1242, 455] width 30 height 30
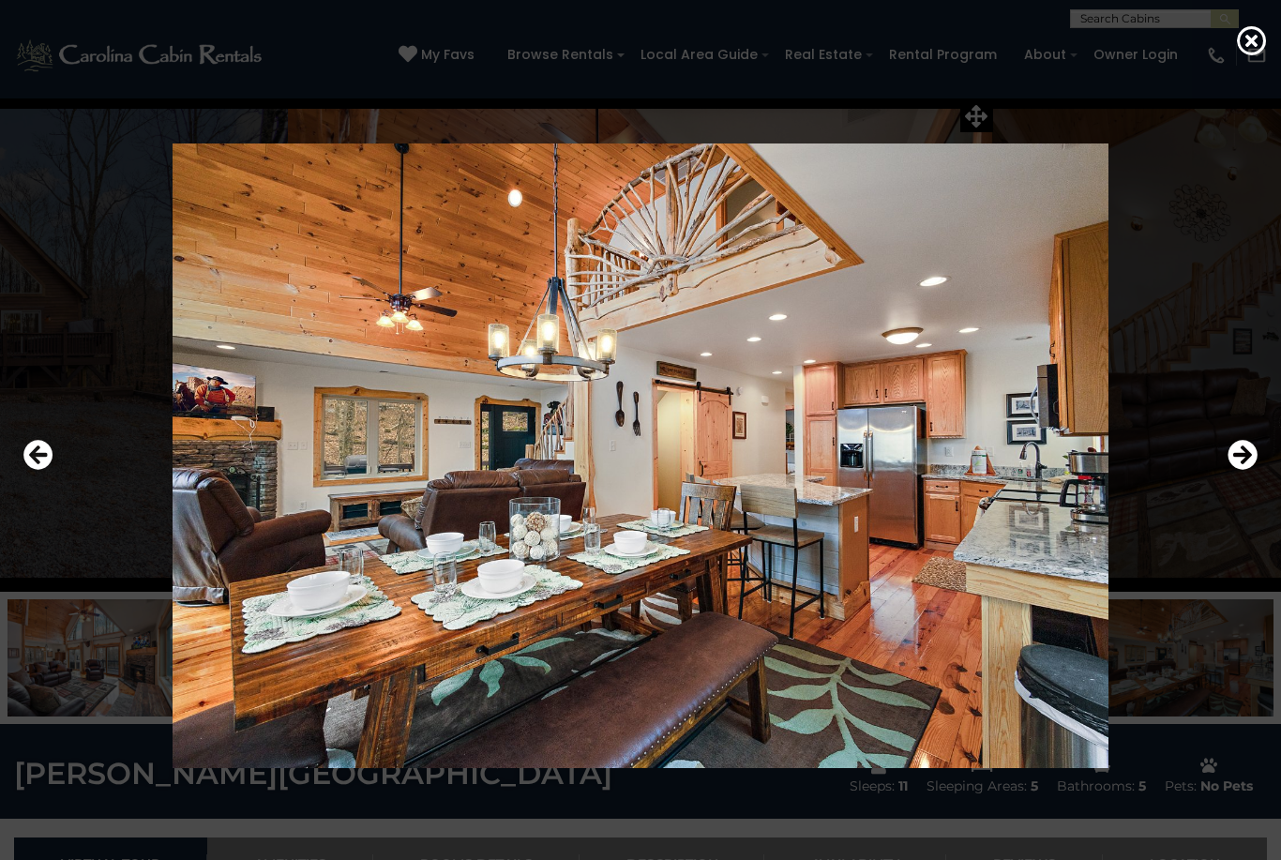
click at [1249, 48] on icon at bounding box center [1252, 40] width 30 height 30
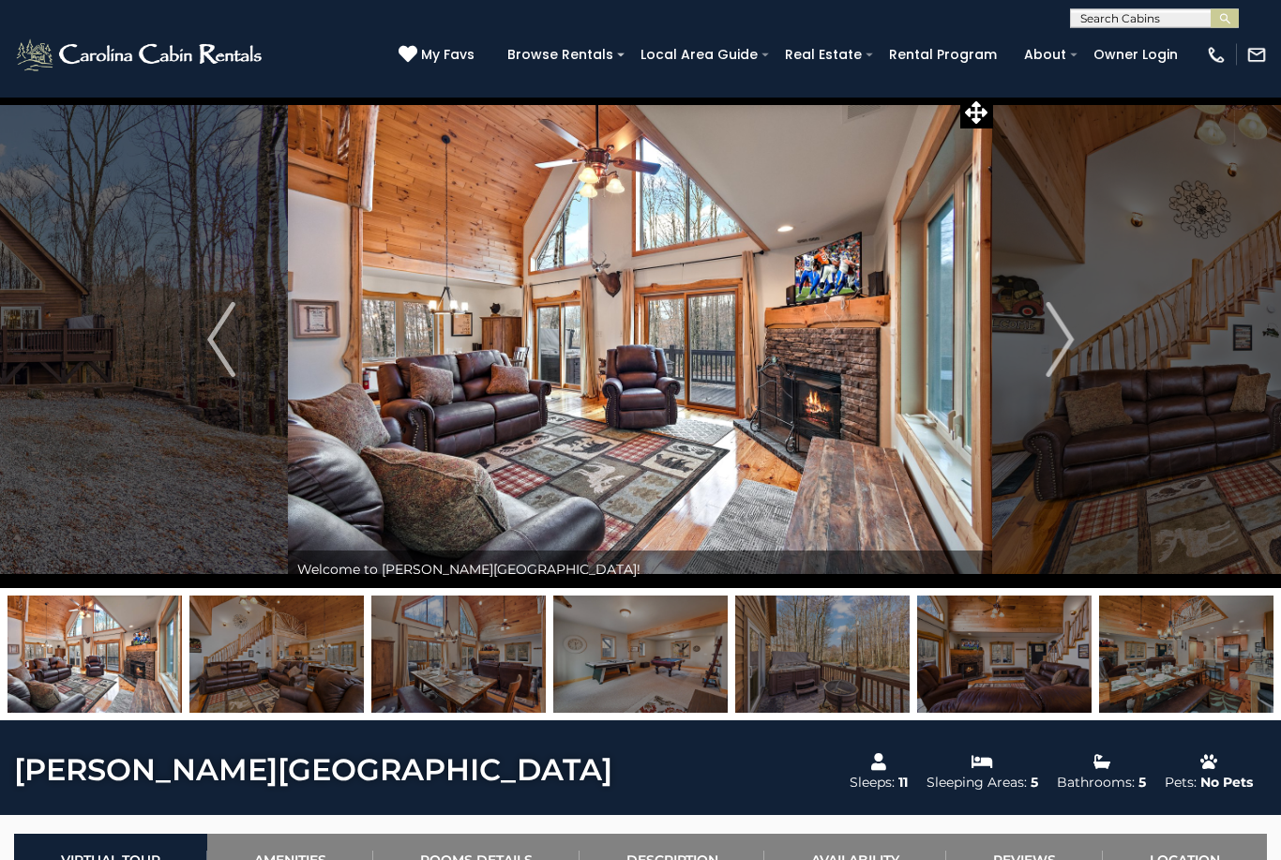
scroll to position [0, 0]
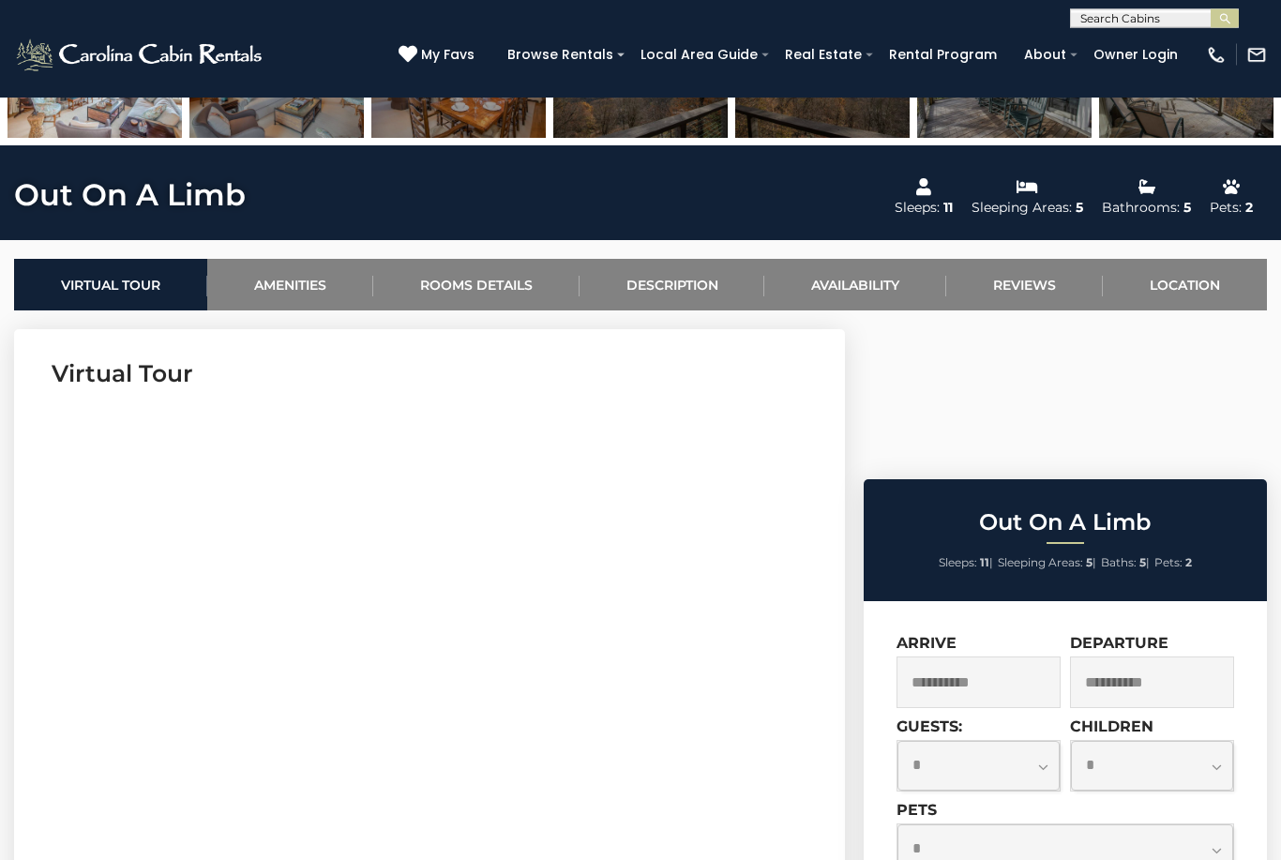
scroll to position [571, 0]
